Goal: Task Accomplishment & Management: Manage account settings

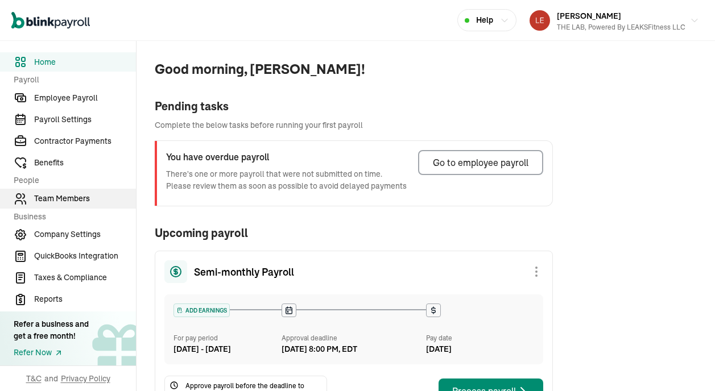
click at [75, 197] on span "Team Members" at bounding box center [85, 199] width 102 height 12
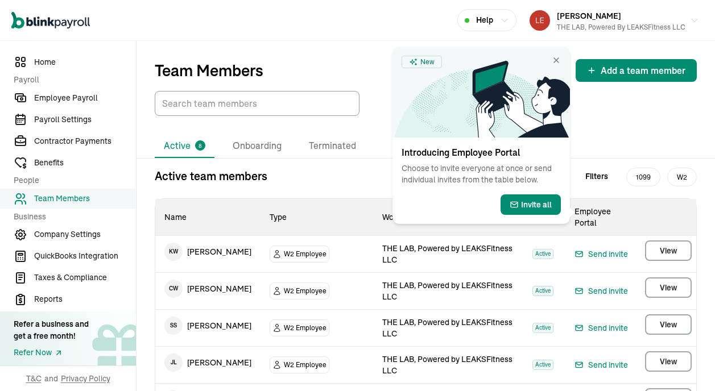
click at [557, 61] on icon at bounding box center [521, 99] width 98 height 77
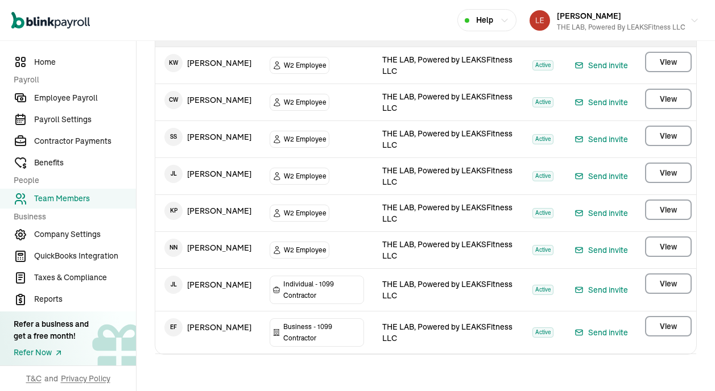
scroll to position [175, 0]
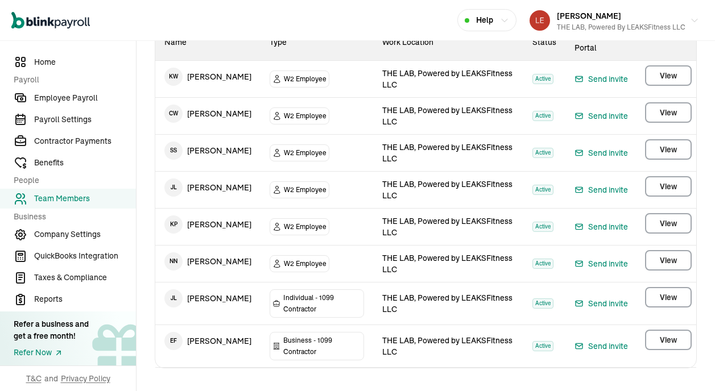
click at [196, 227] on td "K P [PERSON_NAME]" at bounding box center [207, 225] width 105 height 32
click at [676, 222] on span "View" at bounding box center [668, 223] width 17 height 11
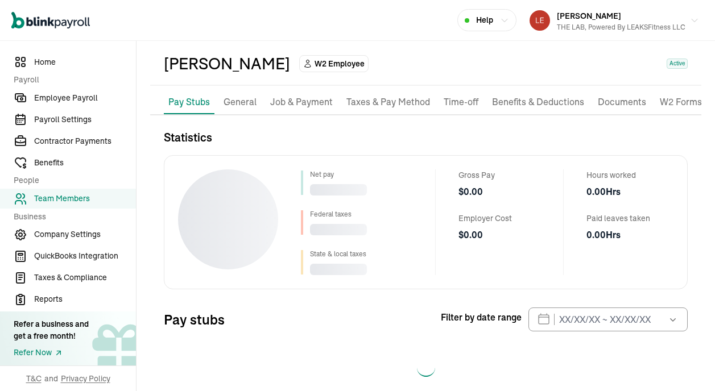
scroll to position [64, 0]
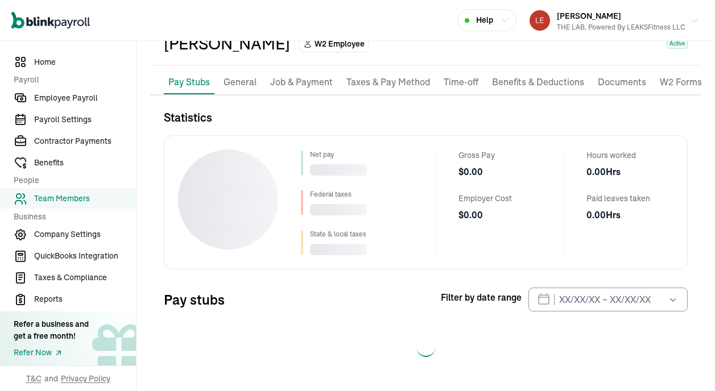
select select "2025"
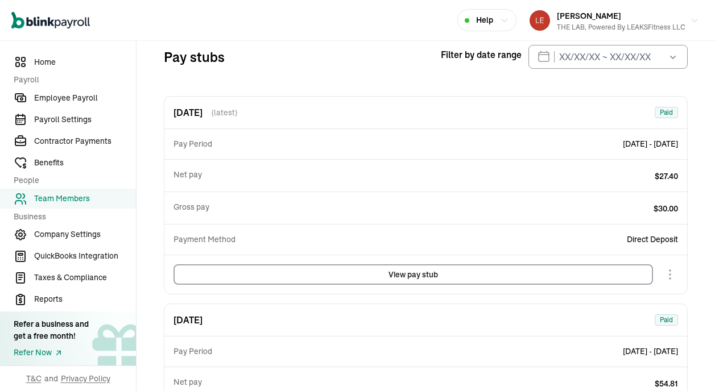
scroll to position [0, 0]
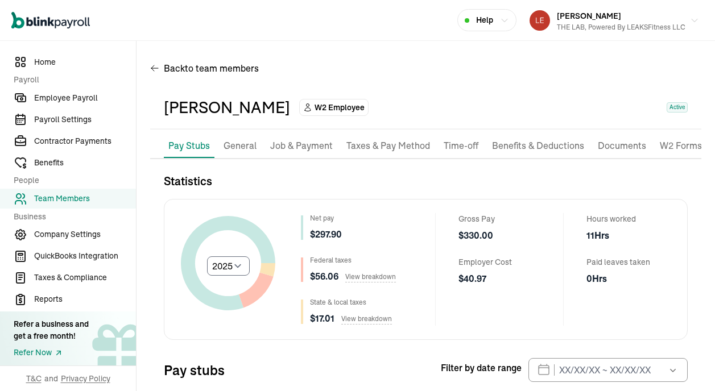
click at [239, 139] on p "General" at bounding box center [240, 146] width 33 height 15
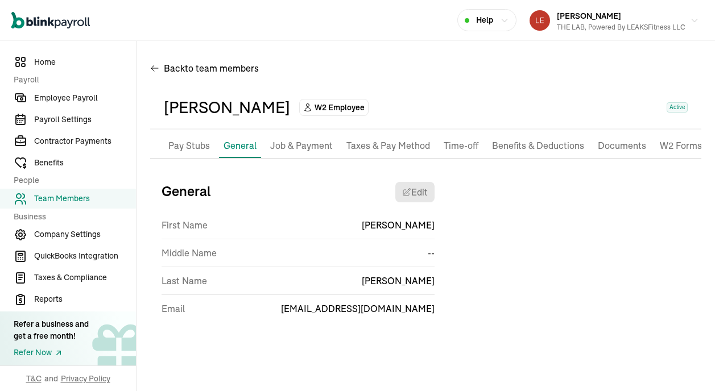
click at [315, 149] on p "Job & Payment" at bounding box center [301, 146] width 63 height 15
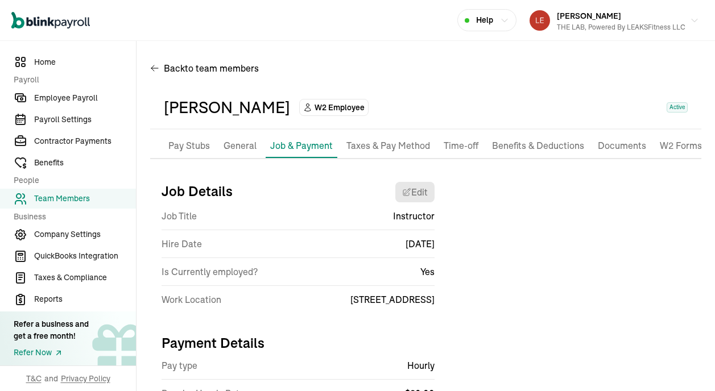
scroll to position [52, 0]
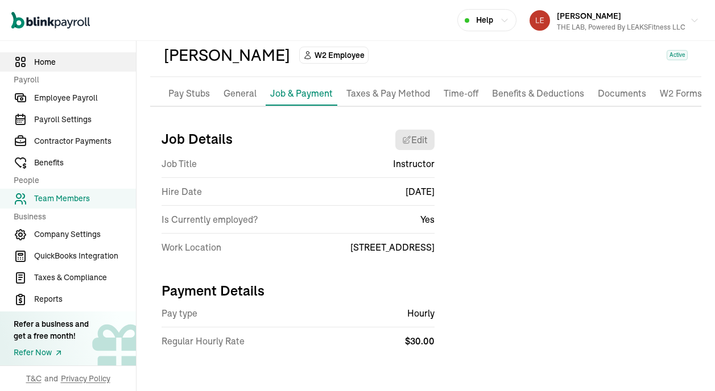
click at [67, 63] on span "Home" at bounding box center [85, 62] width 102 height 12
